Goal: Navigation & Orientation: Find specific page/section

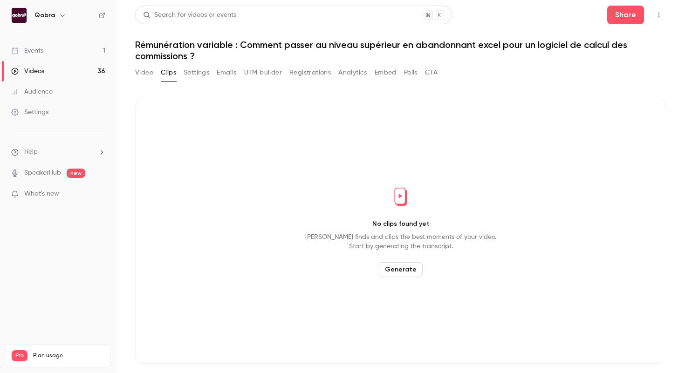
click at [76, 54] on link "Events 1" at bounding box center [58, 51] width 117 height 21
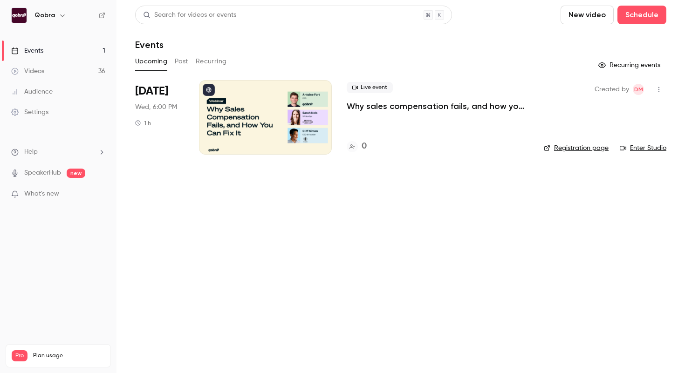
click at [61, 49] on link "Events 1" at bounding box center [58, 51] width 117 height 21
